Goal: Navigation & Orientation: Find specific page/section

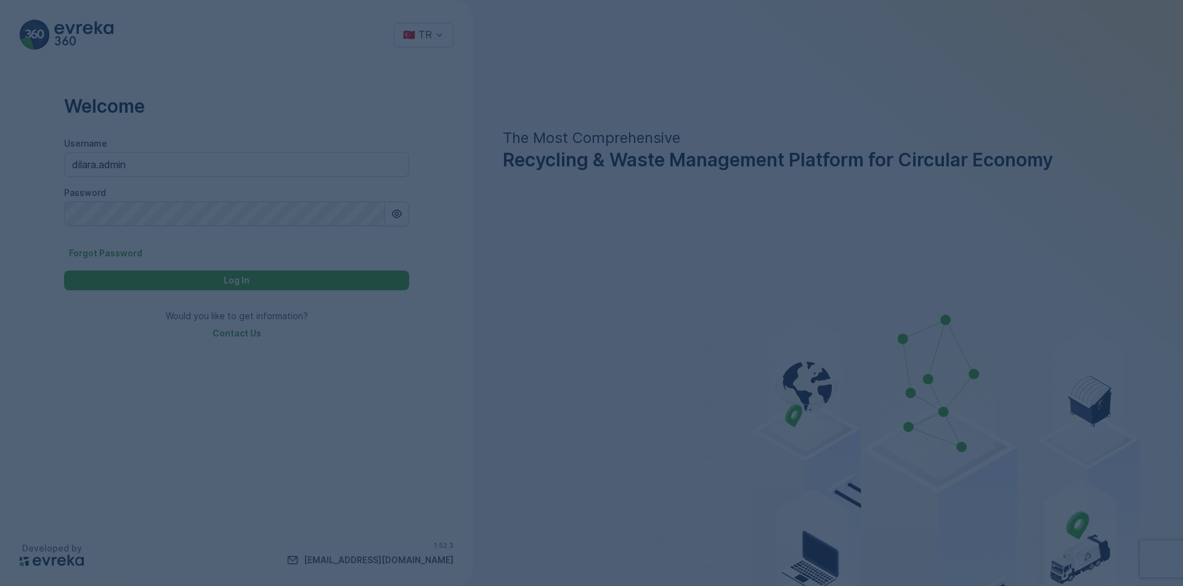
click at [141, 168] on div at bounding box center [591, 293] width 1183 height 586
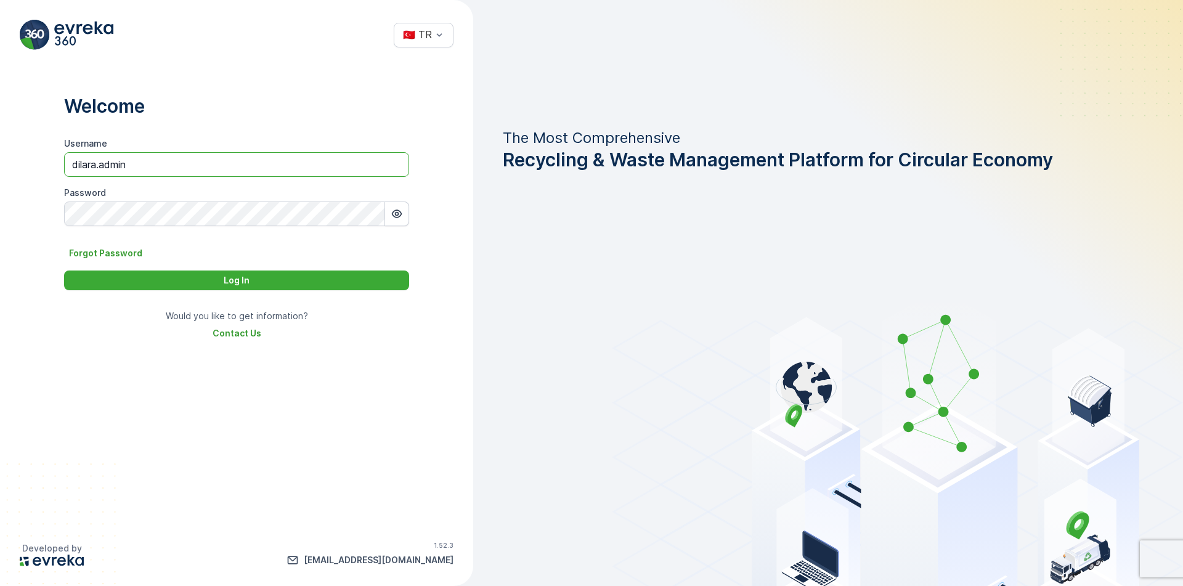
click at [152, 164] on input "dilara.admin" at bounding box center [236, 164] width 345 height 25
paste input "[PERSON_NAME].bijzitter"
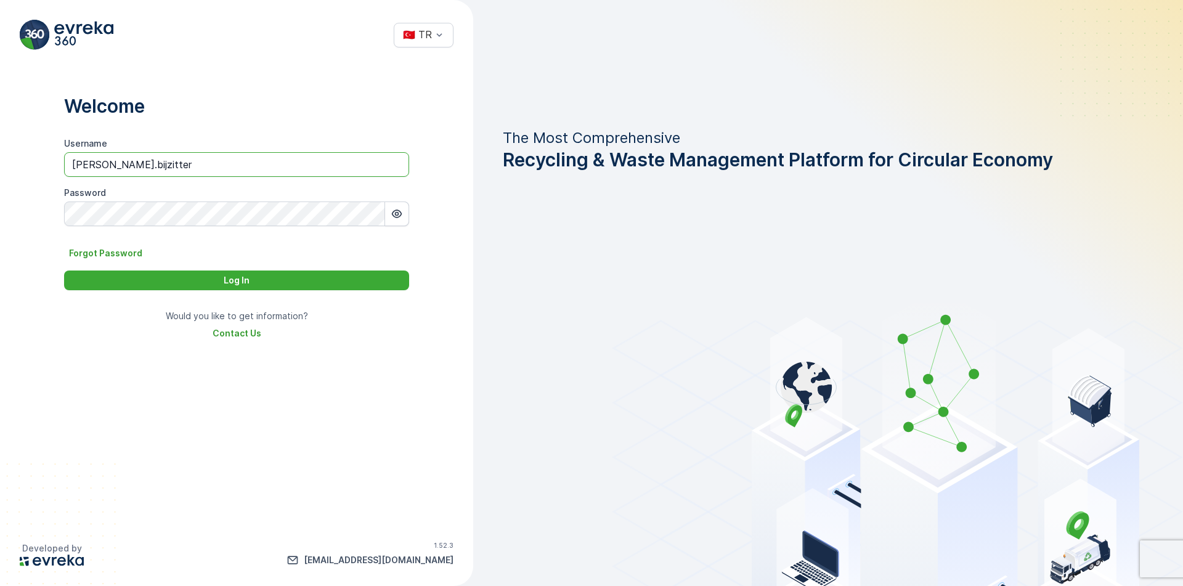
type input "[PERSON_NAME].bijzitter"
click at [64, 270] on button "Log In" at bounding box center [236, 280] width 345 height 20
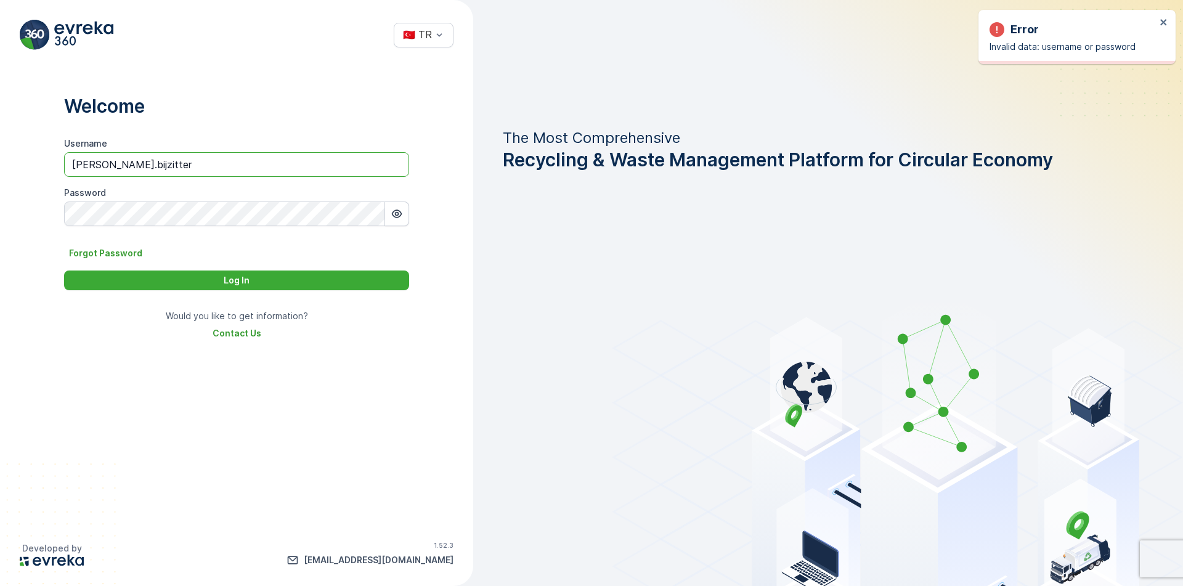
click at [220, 156] on input "[PERSON_NAME].bijzitter" at bounding box center [236, 164] width 345 height 25
click at [223, 158] on input "[PERSON_NAME].bijzitter" at bounding box center [236, 164] width 345 height 25
type input "dilara.admin"
click at [281, 282] on div "Log In" at bounding box center [236, 280] width 330 height 12
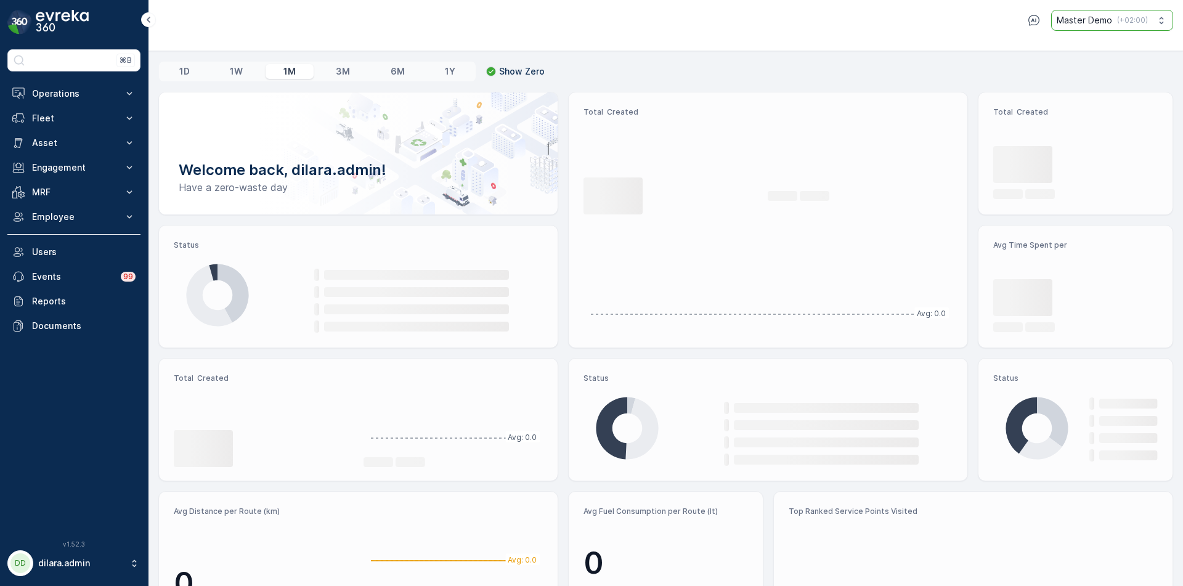
click at [1099, 15] on p "Master Demo" at bounding box center [1084, 20] width 55 height 12
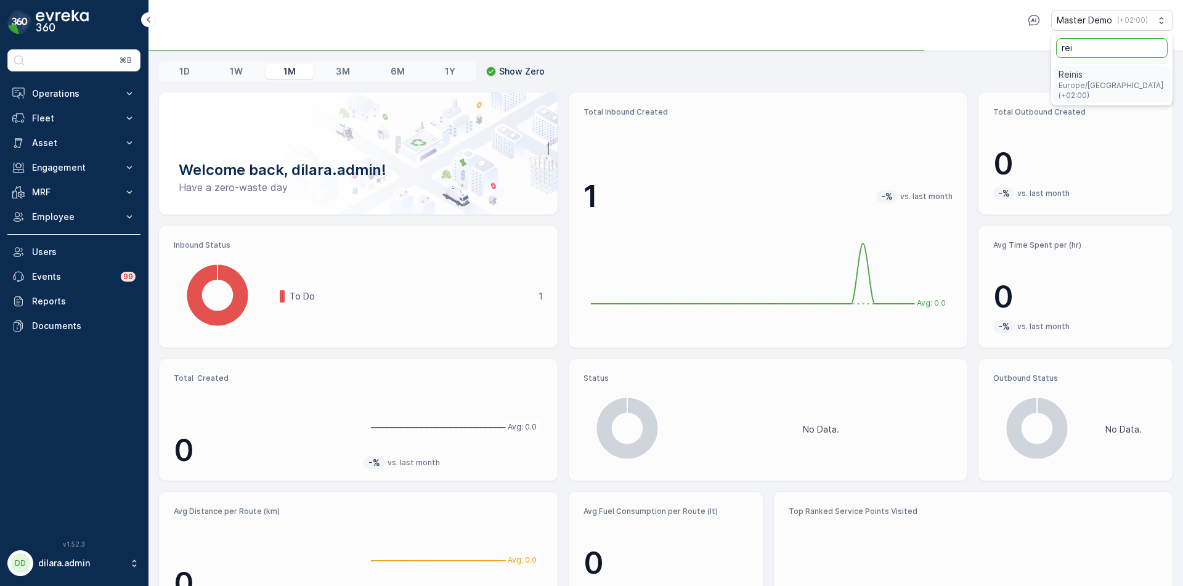
type input "rei"
click at [1080, 81] on span "Europe/Amsterdam (+02:00)" at bounding box center [1111, 91] width 107 height 20
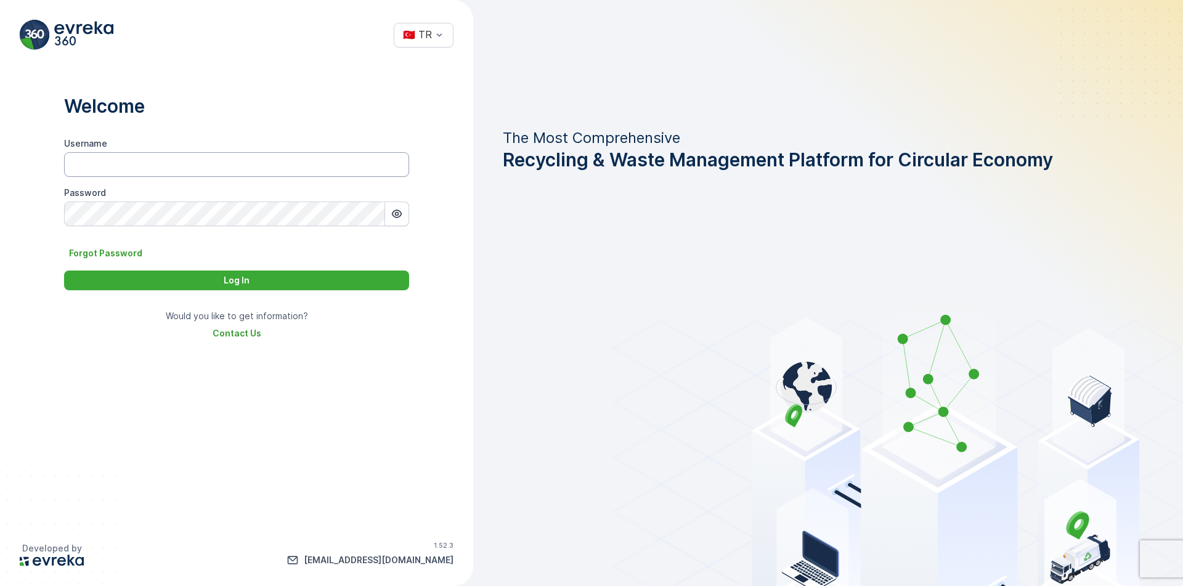
type input "[PERSON_NAME].bijzitter"
click at [179, 168] on input "[PERSON_NAME].bijzitter" at bounding box center [236, 164] width 345 height 25
click at [385, 209] on button "button" at bounding box center [397, 213] width 24 height 25
click at [333, 280] on div "Log In" at bounding box center [236, 280] width 330 height 12
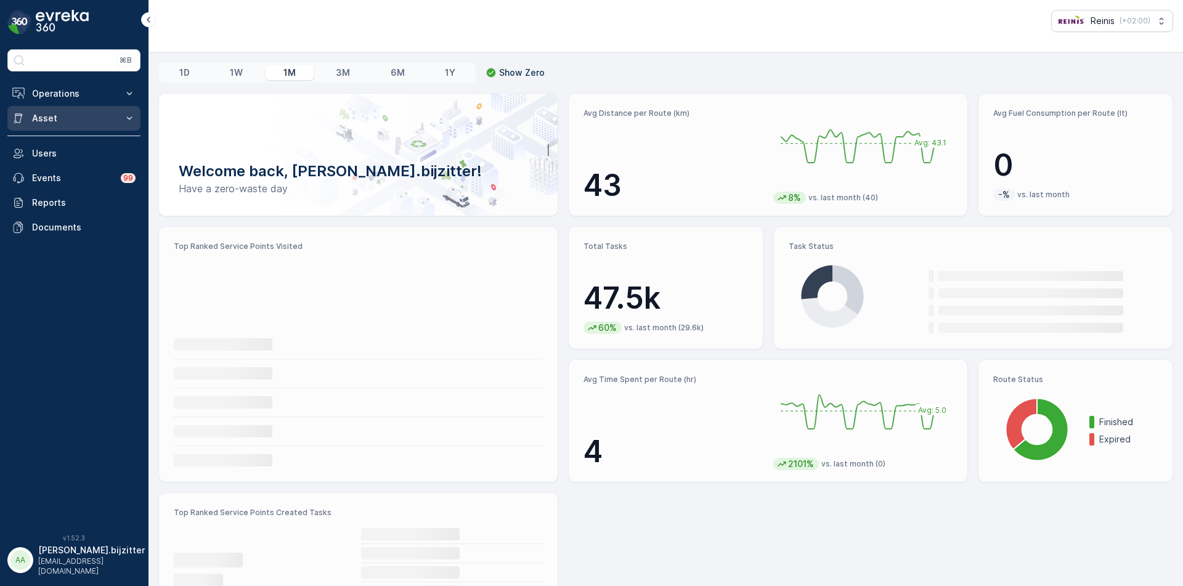
click at [84, 118] on p "Asset" at bounding box center [74, 118] width 84 height 12
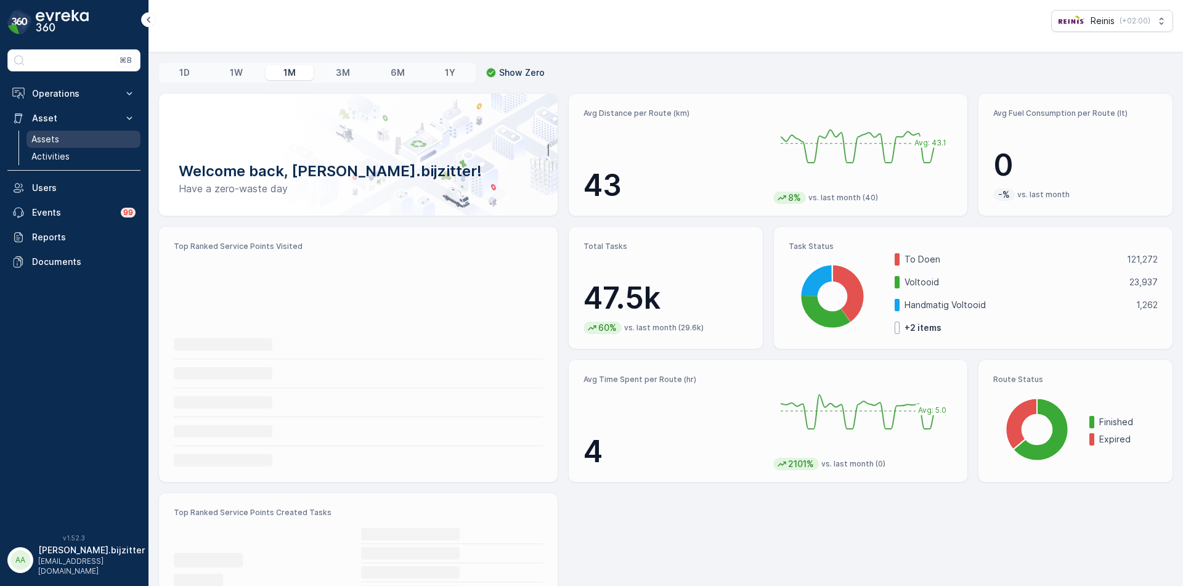
click at [74, 136] on link "Assets" at bounding box center [83, 139] width 114 height 17
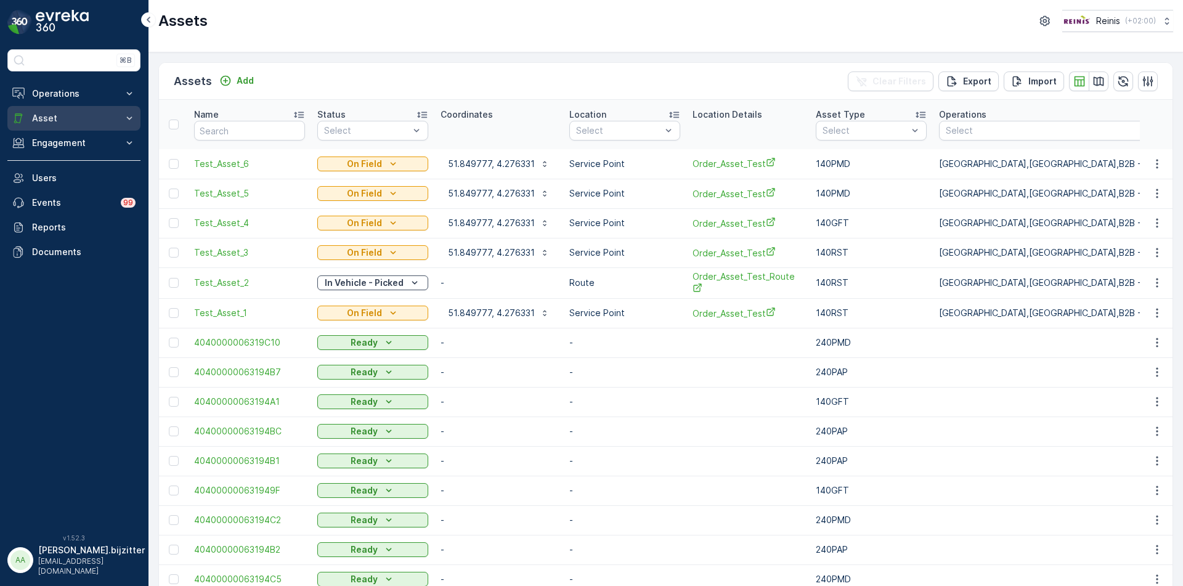
click at [76, 118] on p "Asset" at bounding box center [74, 118] width 84 height 12
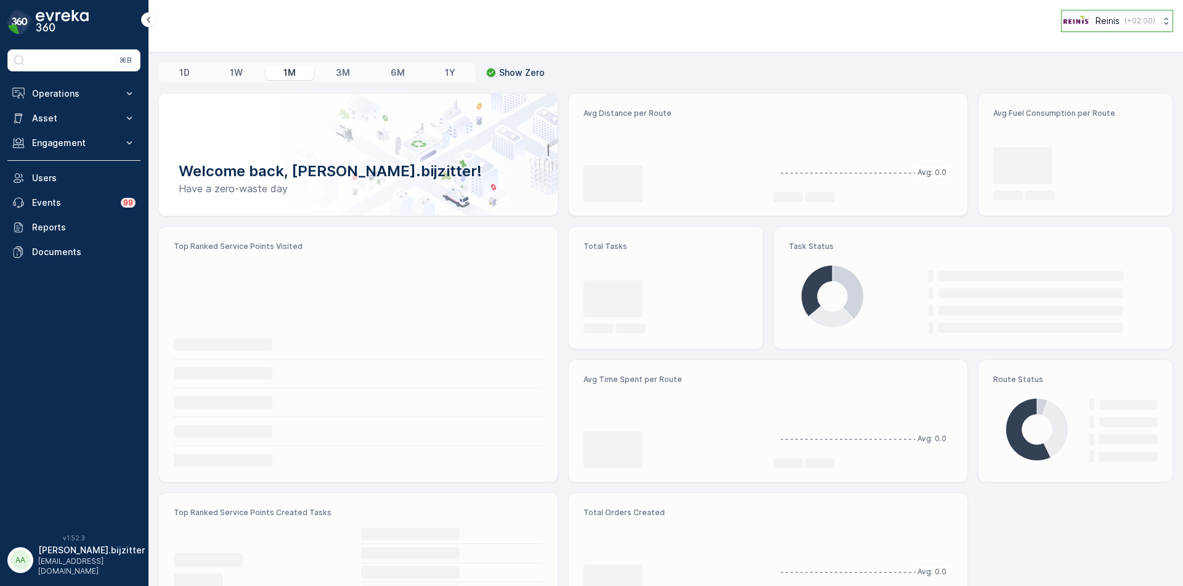
click at [1113, 17] on p "Reinis" at bounding box center [1107, 21] width 24 height 12
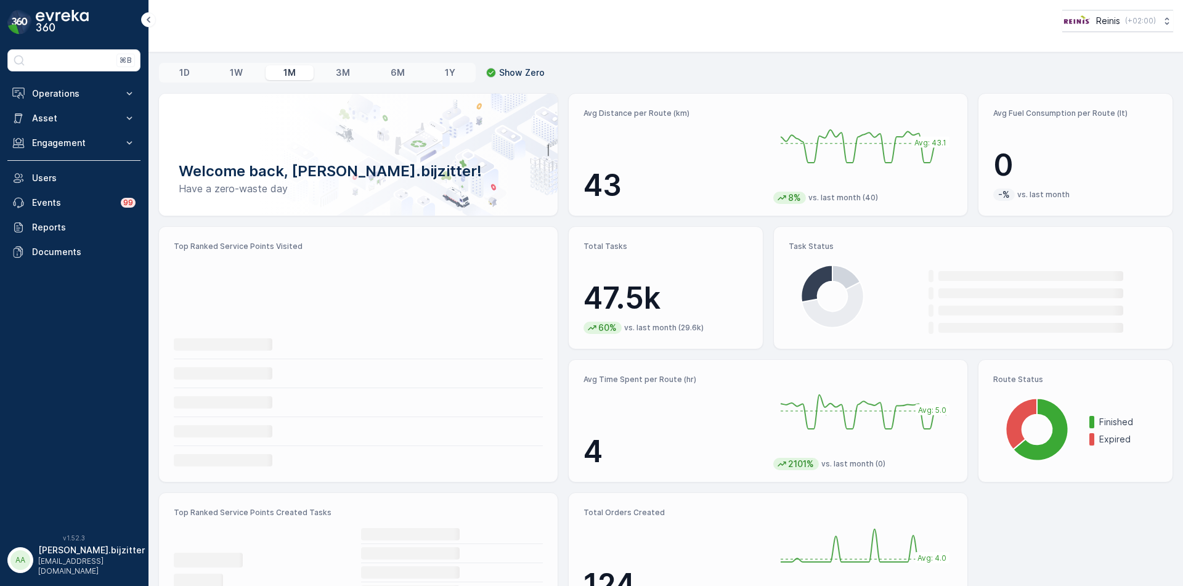
click at [20, 564] on div "AA" at bounding box center [20, 560] width 20 height 20
